Goal: Task Accomplishment & Management: Use online tool/utility

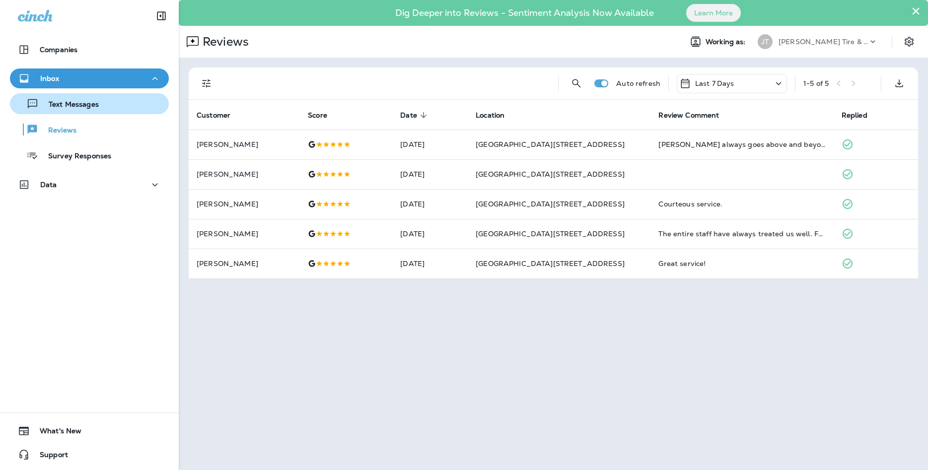
click at [113, 102] on div "Text Messages" at bounding box center [89, 103] width 151 height 15
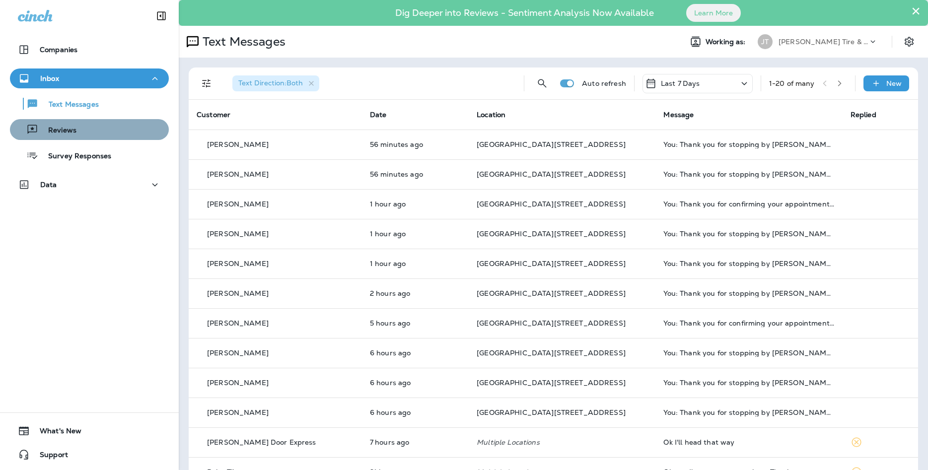
click at [72, 125] on div "Reviews" at bounding box center [45, 129] width 63 height 15
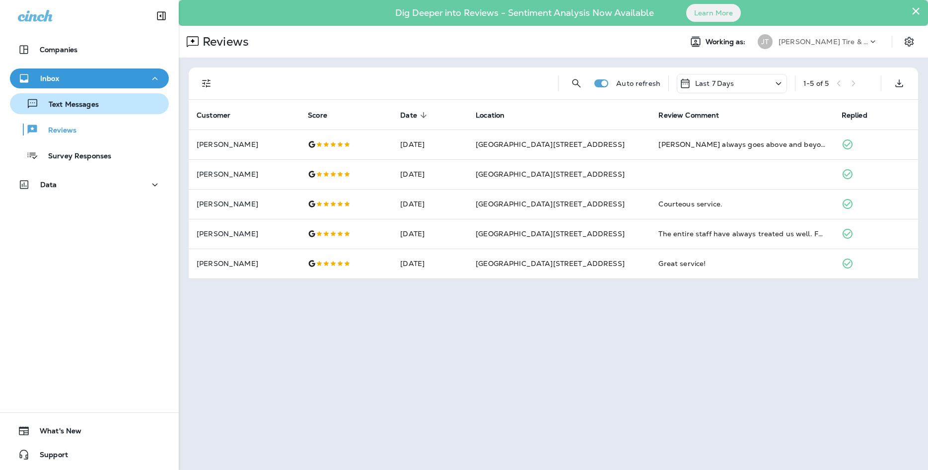
click at [43, 95] on button "Text Messages" at bounding box center [89, 103] width 159 height 21
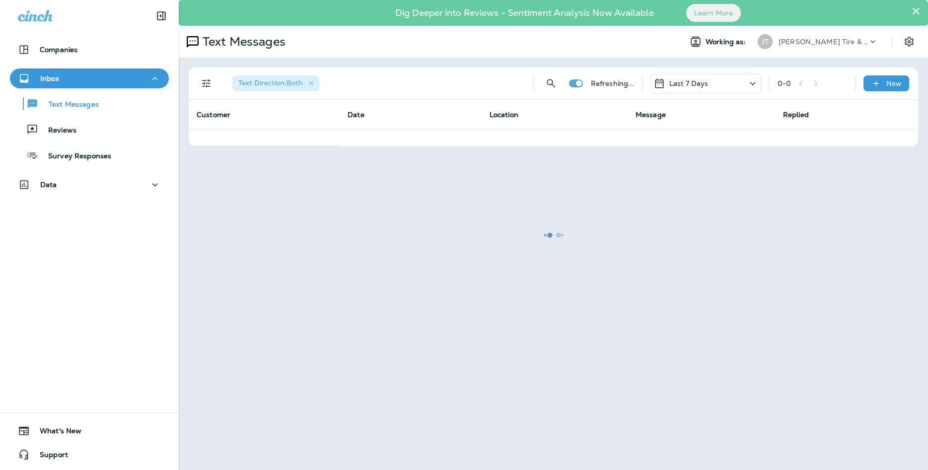
click at [917, 8] on div at bounding box center [553, 235] width 747 height 468
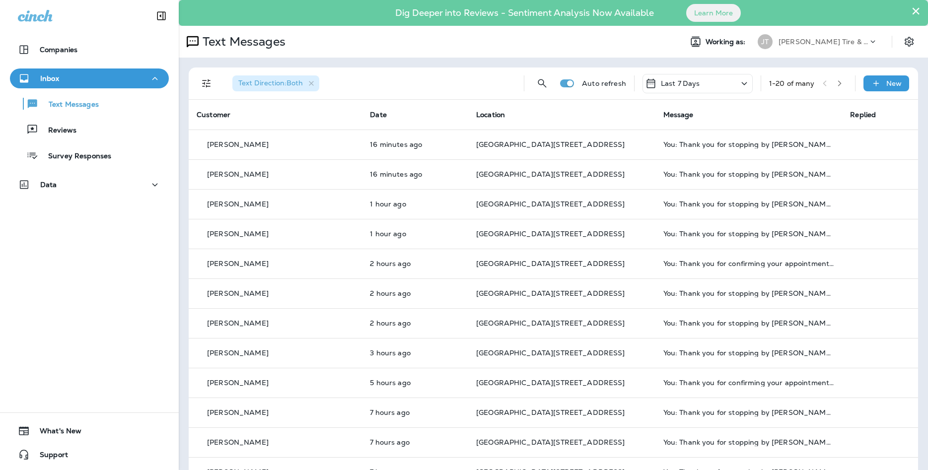
click at [91, 140] on div "Text Messages Reviews Survey Responses" at bounding box center [89, 126] width 159 height 77
click at [93, 139] on button "Reviews" at bounding box center [89, 129] width 159 height 21
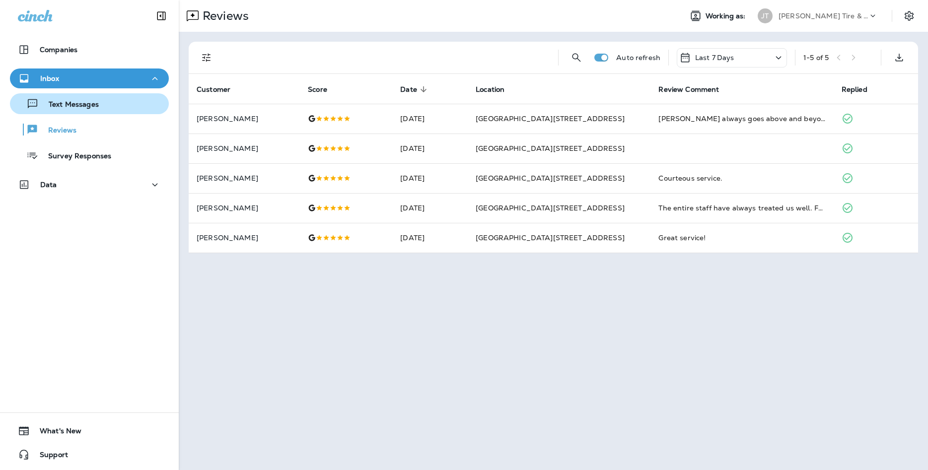
click at [100, 112] on button "Text Messages" at bounding box center [89, 103] width 159 height 21
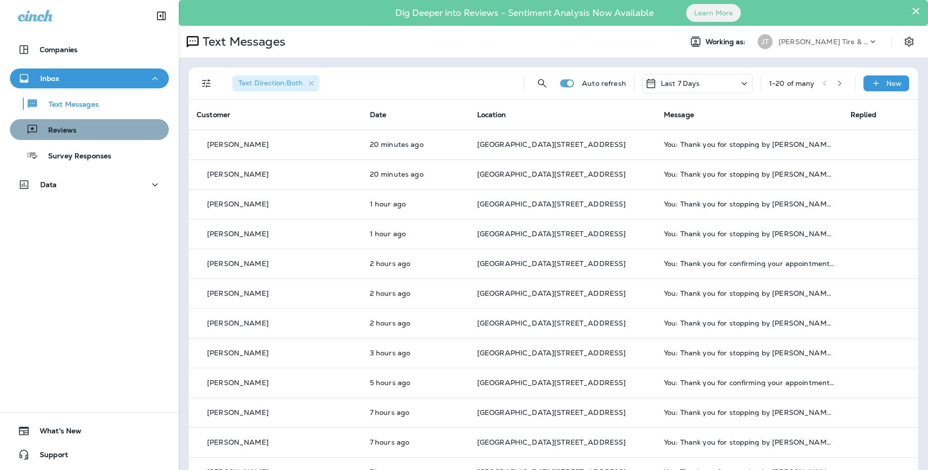
click at [151, 124] on div "Reviews" at bounding box center [89, 129] width 151 height 15
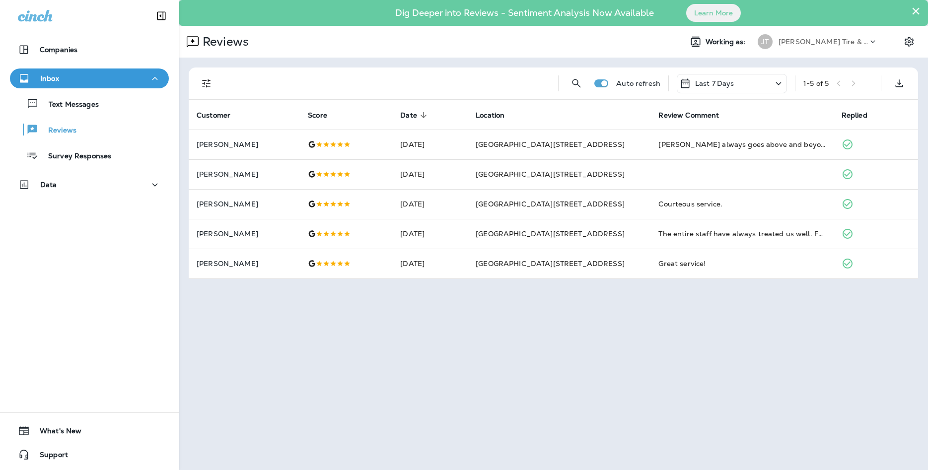
click at [914, 8] on button "×" at bounding box center [915, 11] width 9 height 16
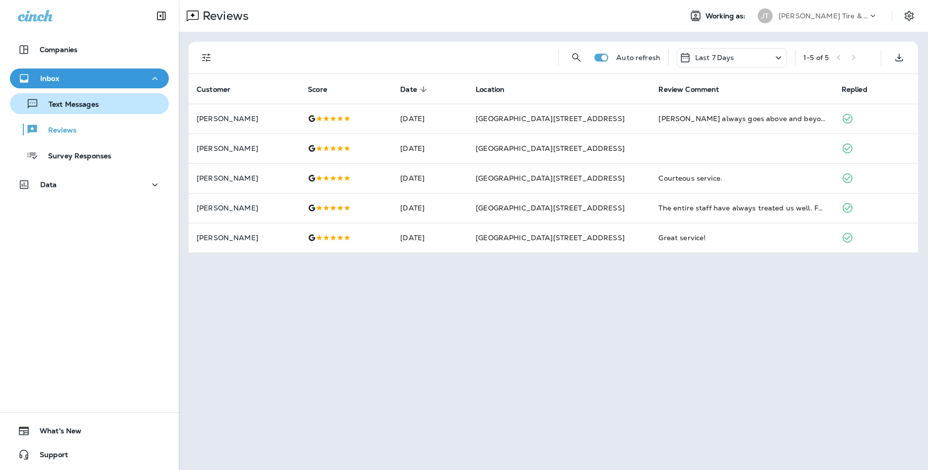
click at [116, 110] on div "Text Messages" at bounding box center [89, 103] width 151 height 15
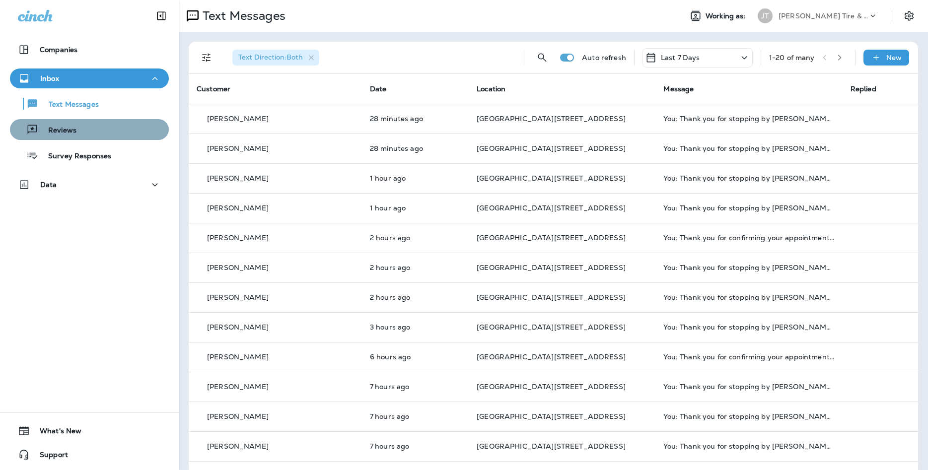
click at [141, 127] on div "Reviews" at bounding box center [89, 129] width 151 height 15
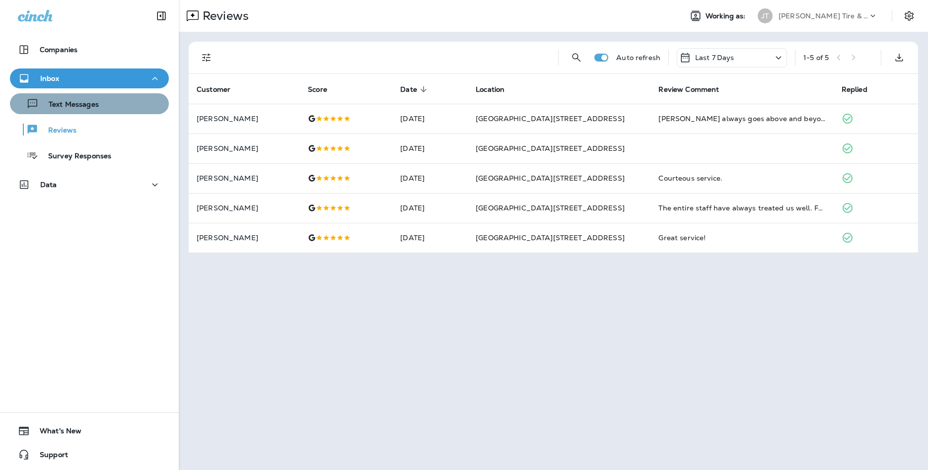
click at [101, 106] on div "Text Messages" at bounding box center [89, 103] width 151 height 15
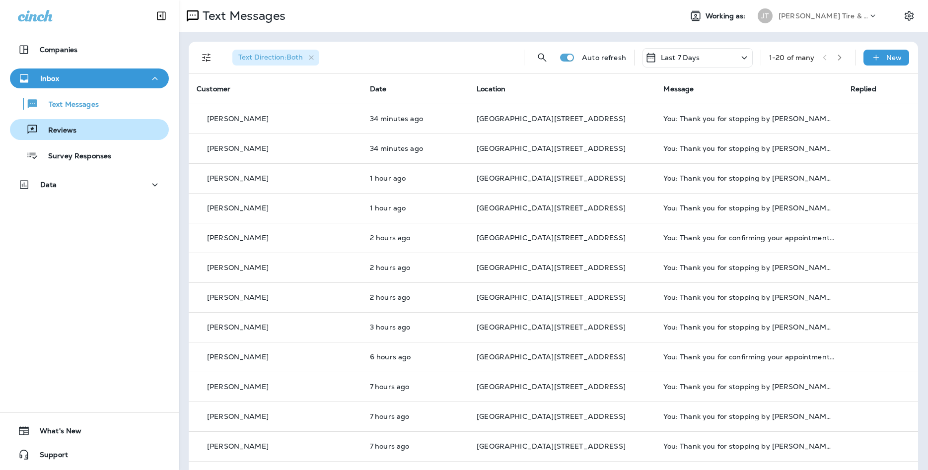
click at [113, 128] on div "Reviews" at bounding box center [89, 129] width 151 height 15
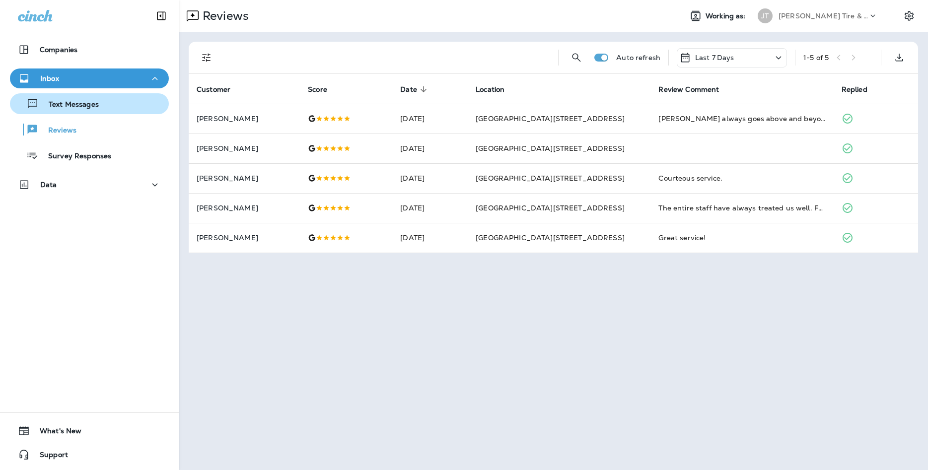
click at [64, 111] on button "Text Messages" at bounding box center [89, 103] width 159 height 21
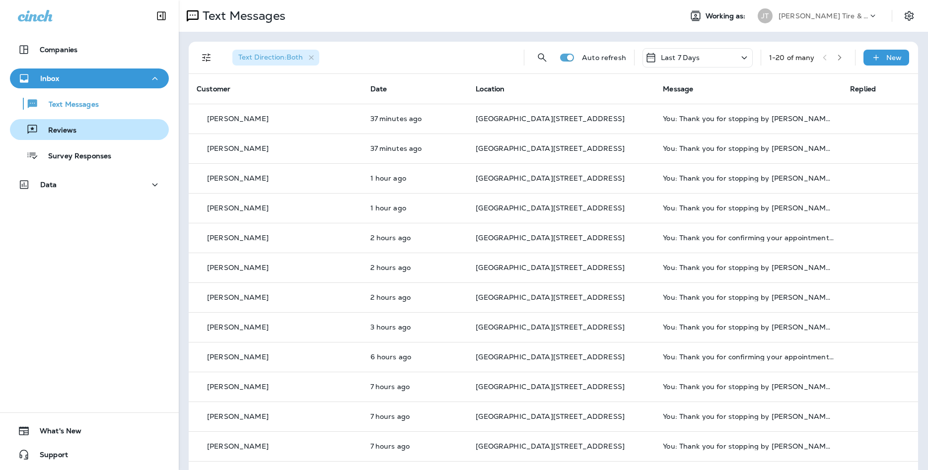
click at [133, 131] on div "Reviews" at bounding box center [89, 129] width 151 height 15
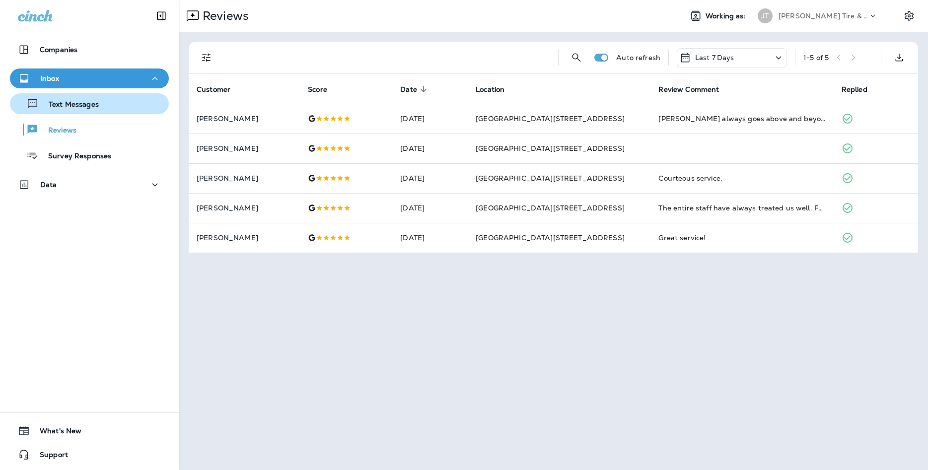
click at [101, 98] on div "Text Messages" at bounding box center [89, 103] width 151 height 15
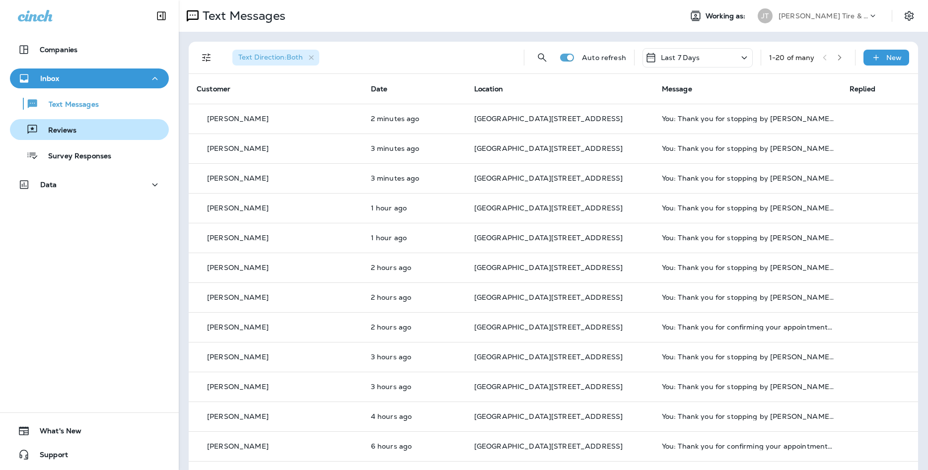
click at [103, 137] on div "Reviews" at bounding box center [89, 129] width 151 height 15
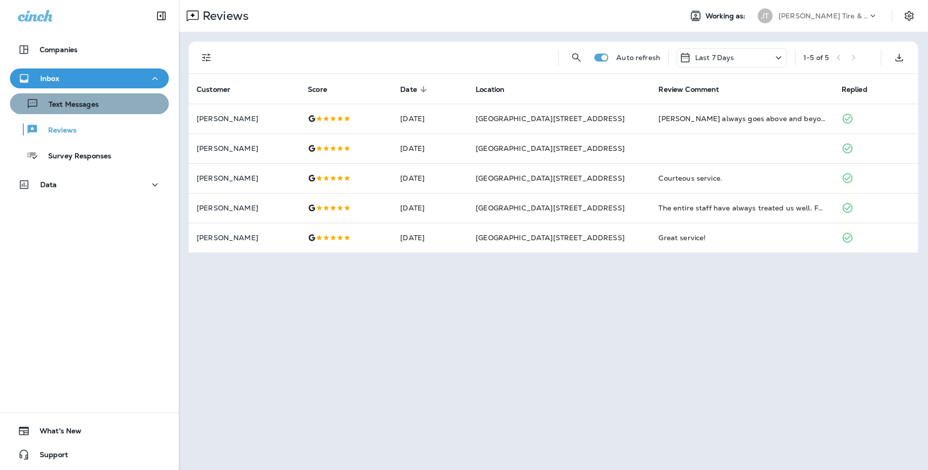
click at [103, 101] on div "Text Messages" at bounding box center [89, 103] width 151 height 15
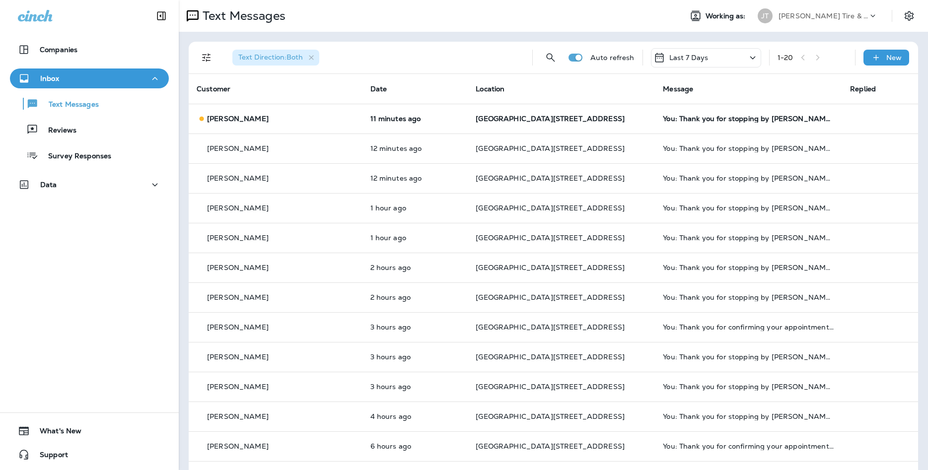
click at [689, 102] on th "Message" at bounding box center [748, 89] width 187 height 30
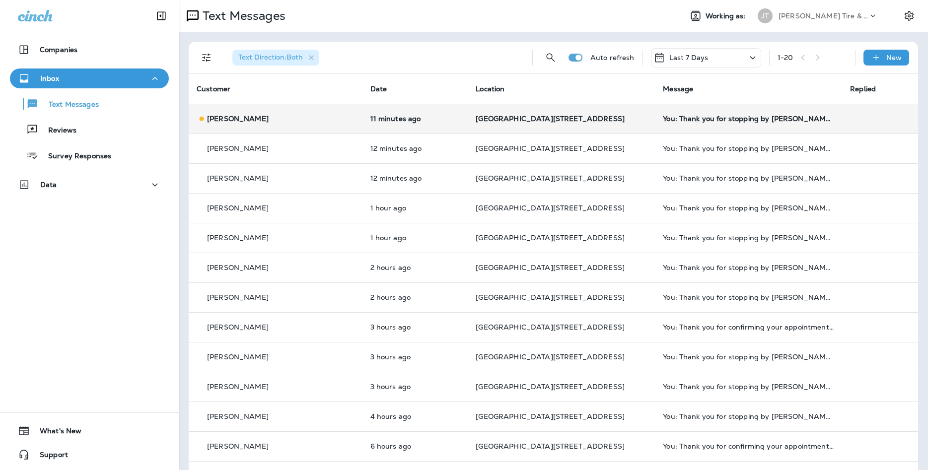
click at [690, 113] on td "You: Thank you for stopping by [PERSON_NAME] & Auto - [GEOGRAPHIC_DATA]. Please…" at bounding box center [748, 119] width 187 height 30
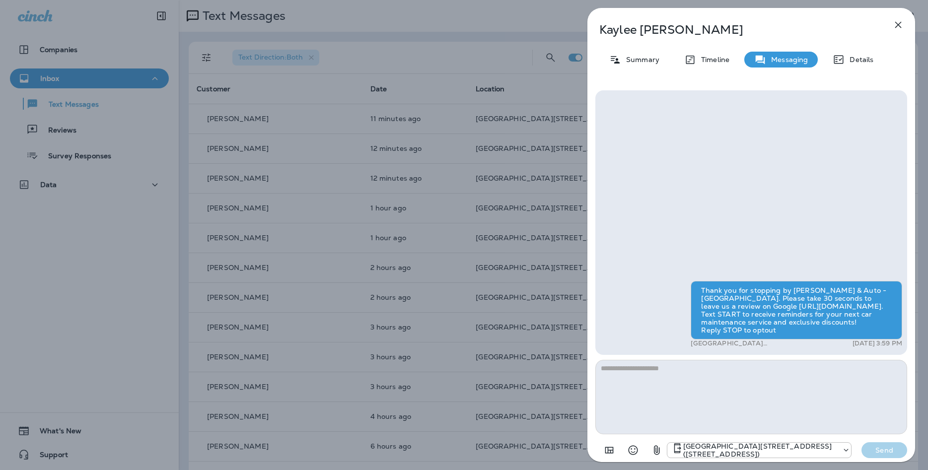
click at [900, 24] on icon "button" at bounding box center [898, 25] width 12 height 12
